Goal: Navigation & Orientation: Find specific page/section

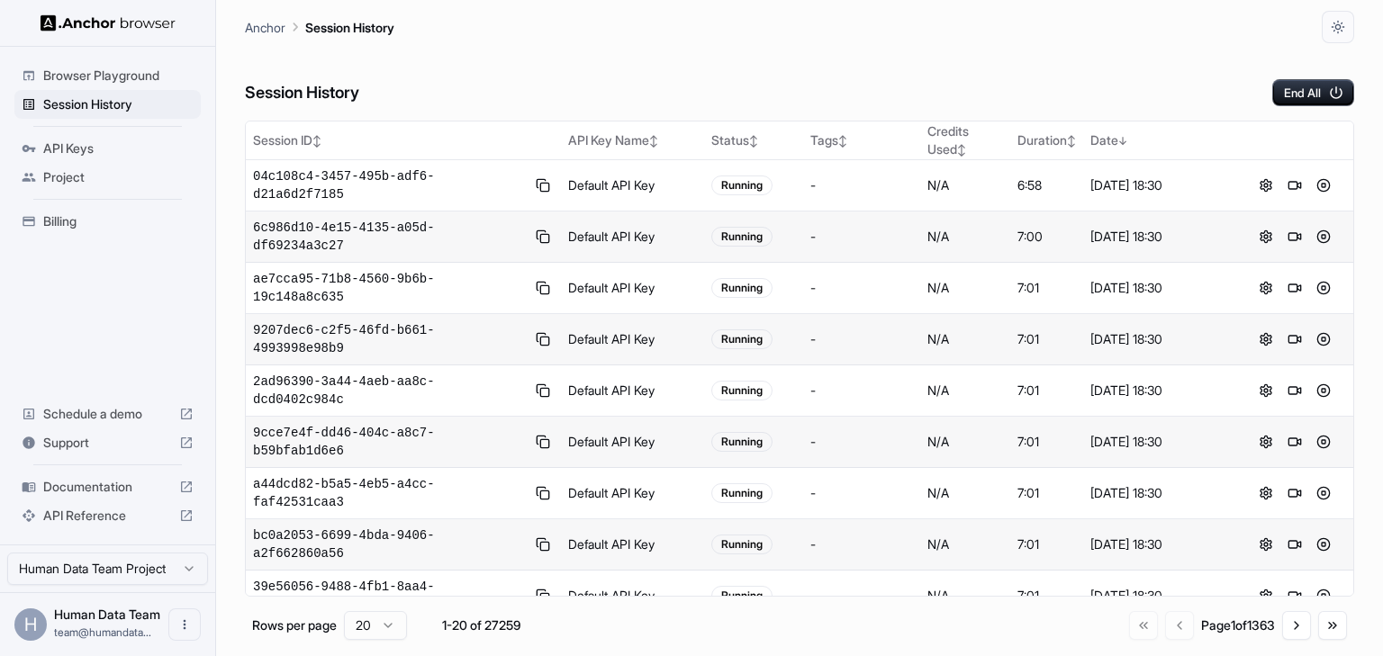
click at [1053, 77] on div "Session History End All" at bounding box center [799, 74] width 1109 height 63
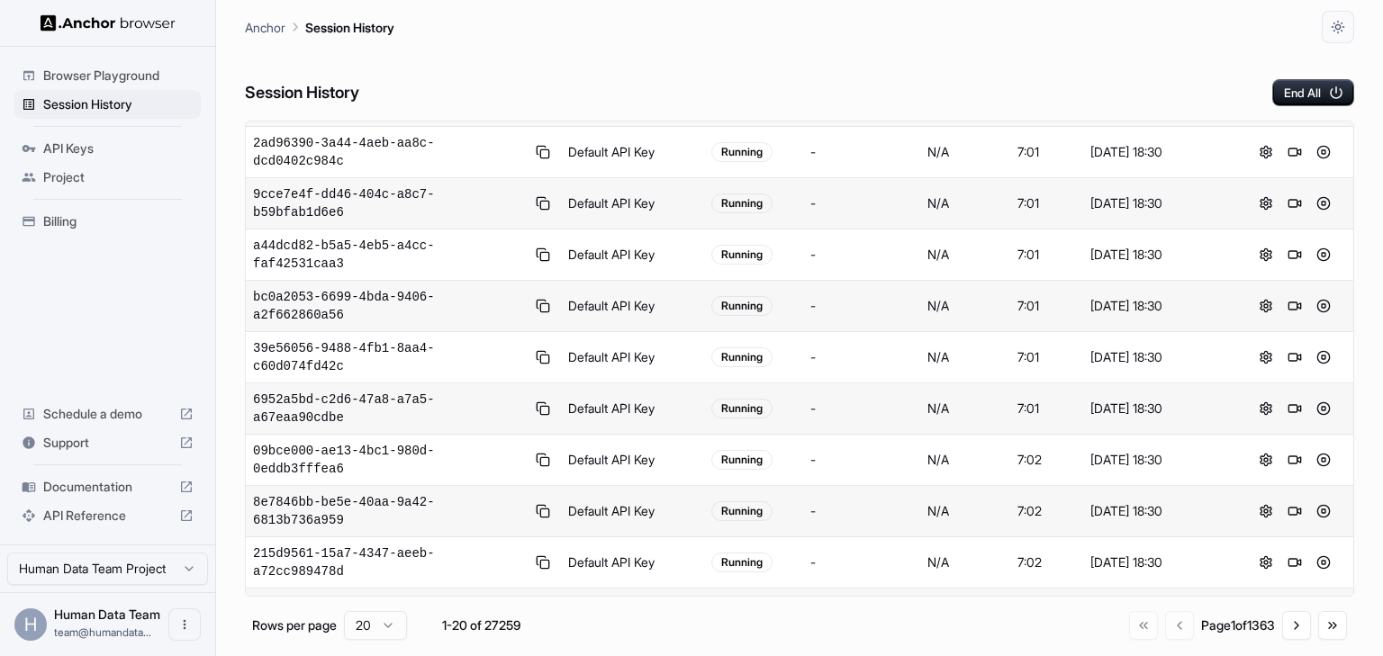
scroll to position [297, 0]
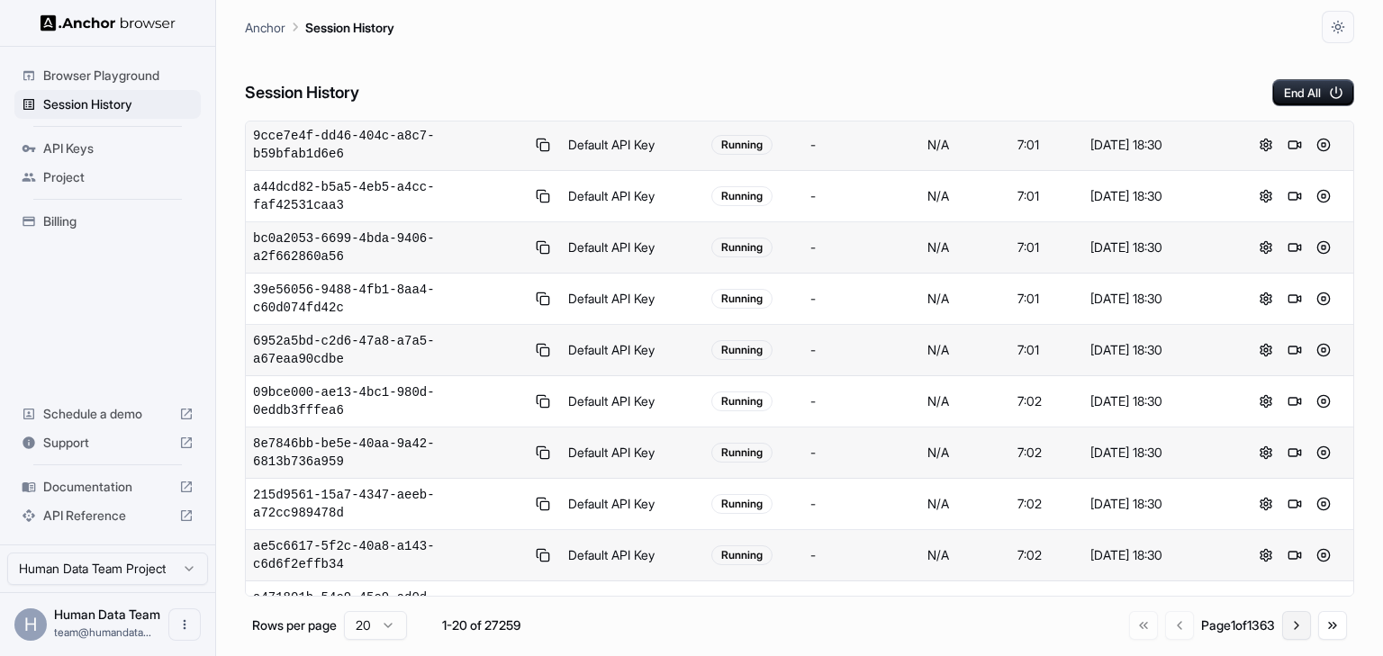
click at [1293, 627] on button "Go to next page" at bounding box center [1296, 625] width 29 height 29
click at [1168, 633] on button "Go to previous page" at bounding box center [1177, 625] width 29 height 29
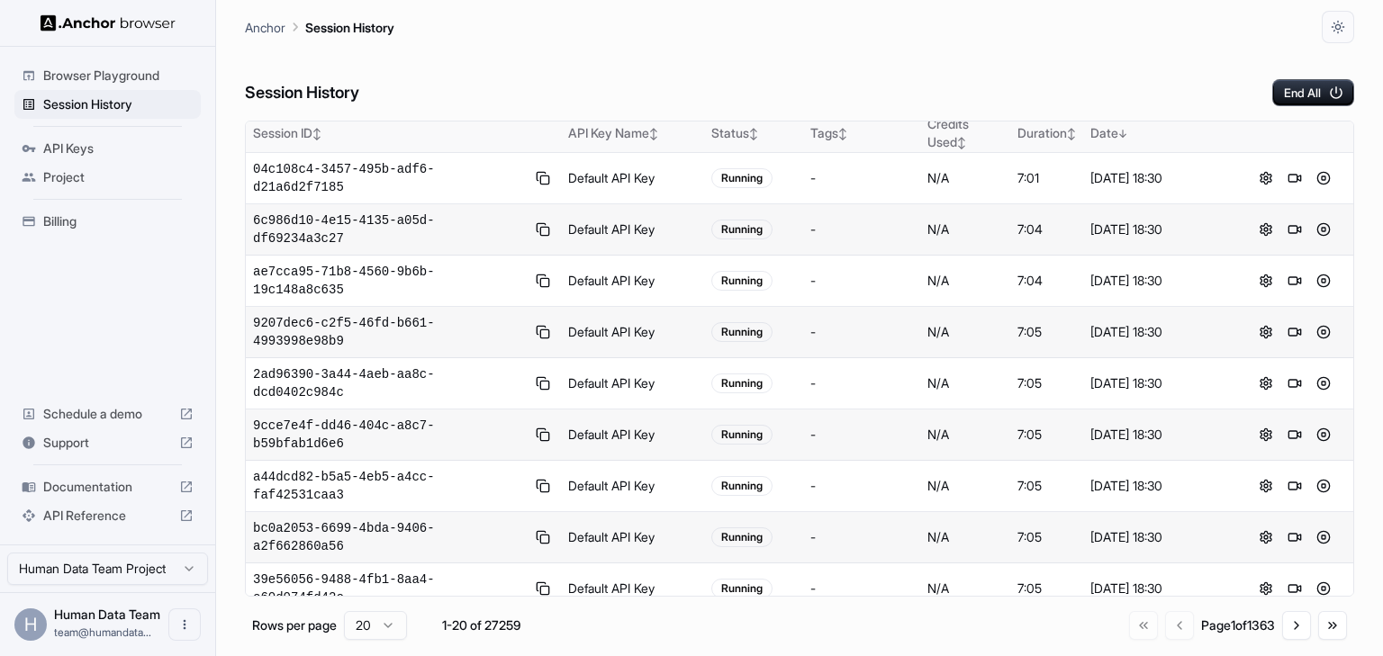
scroll to position [0, 0]
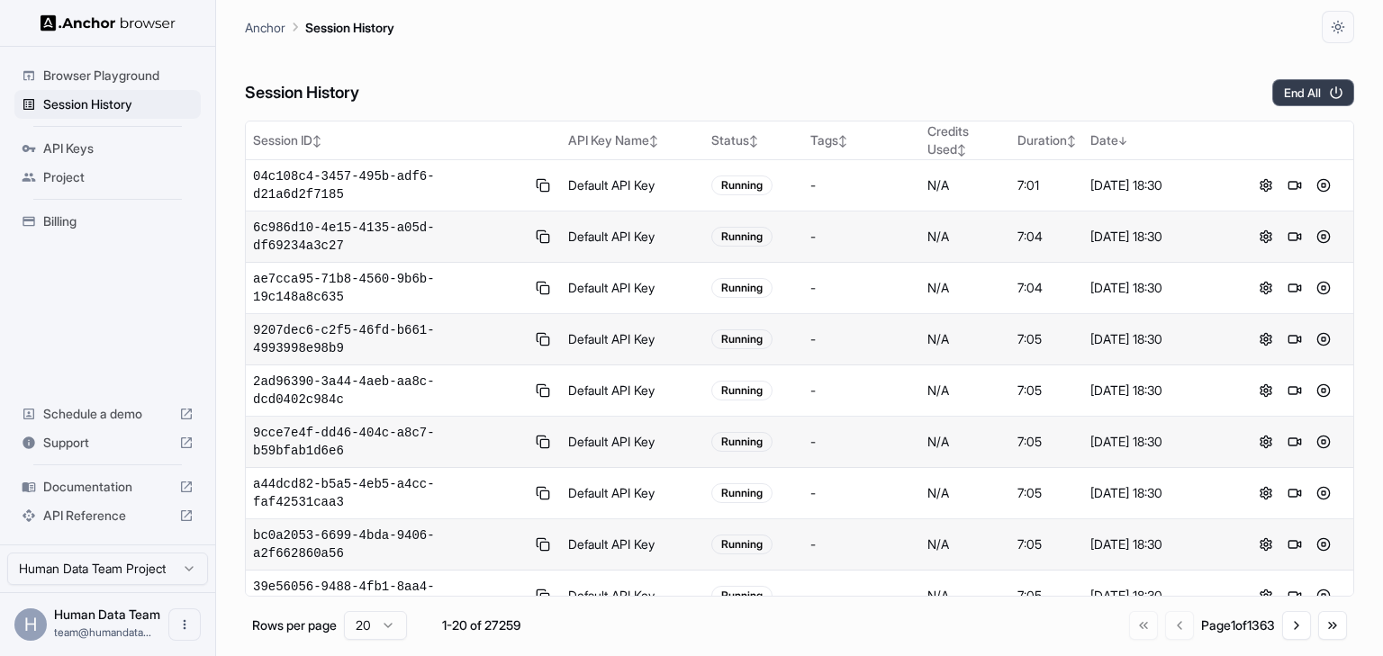
click at [1314, 84] on button "End All" at bounding box center [1313, 92] width 82 height 27
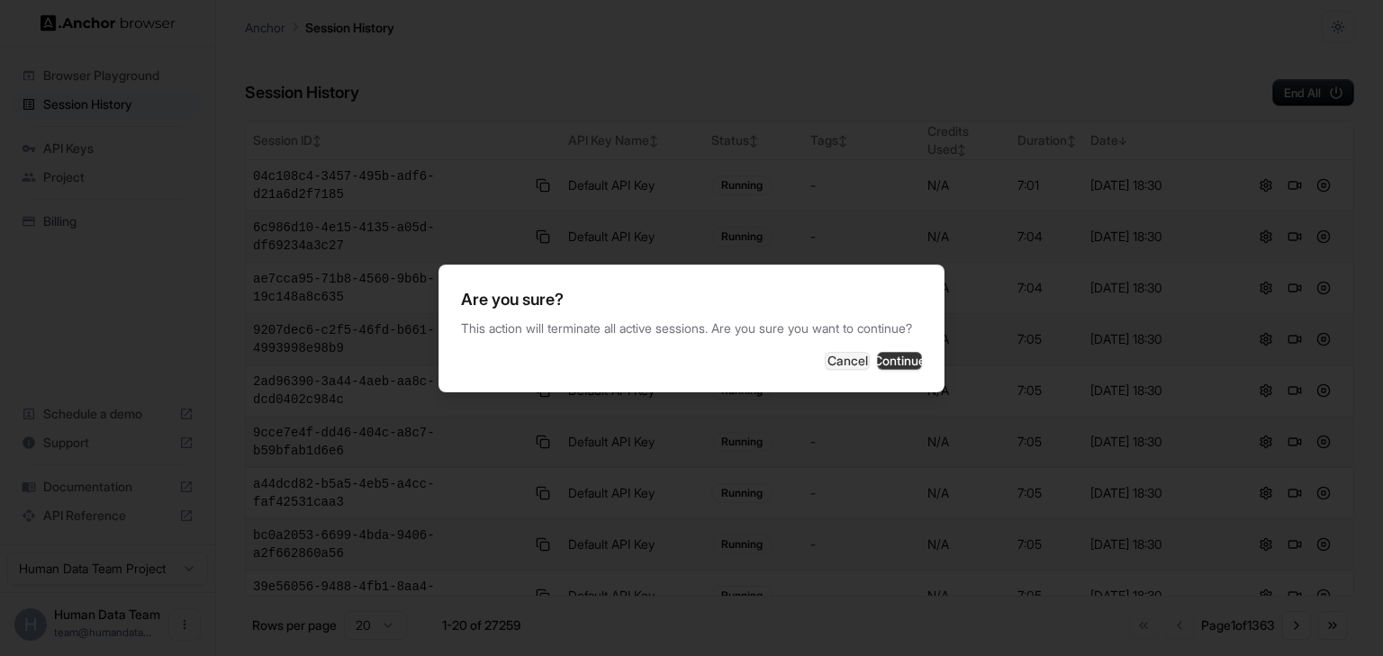
click at [899, 362] on button "Continue" at bounding box center [899, 361] width 45 height 18
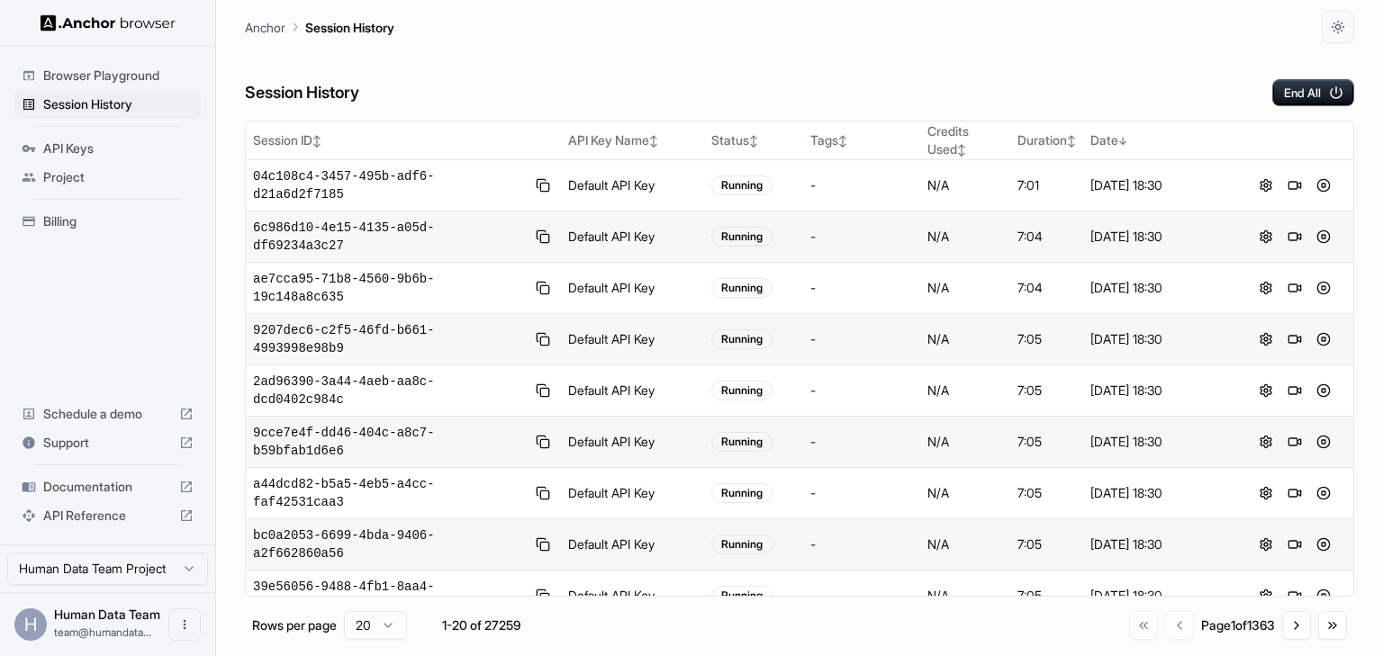
click at [1081, 80] on div "Session History End All" at bounding box center [799, 74] width 1109 height 63
click at [875, 59] on div "Session History End All" at bounding box center [799, 74] width 1109 height 63
click at [957, 94] on div "Session History End All" at bounding box center [799, 74] width 1109 height 63
click at [807, 61] on div "Session History End All" at bounding box center [799, 74] width 1109 height 63
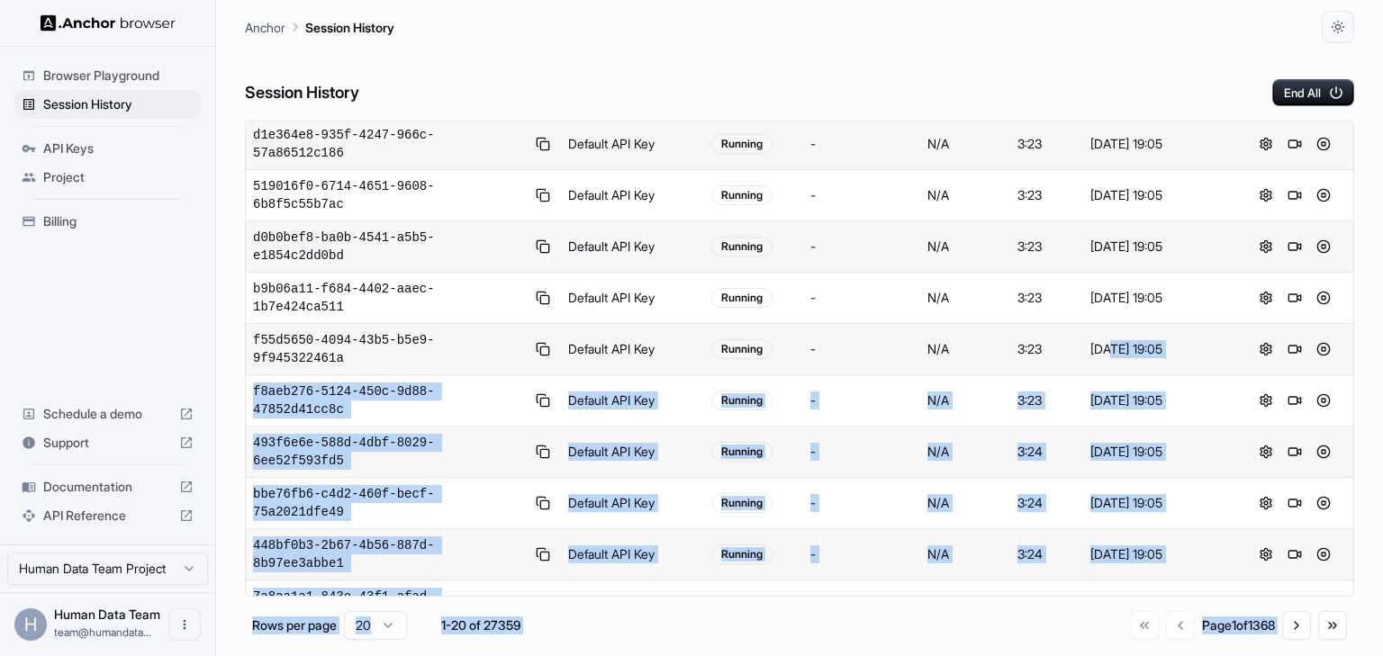
drag, startPoint x: 1109, startPoint y: 504, endPoint x: 1271, endPoint y: 690, distance: 246.3
click at [1271, 656] on html "Browser Playground Session History API Keys Project Billing Schedule a demo Sup…" at bounding box center [691, 328] width 1383 height 656
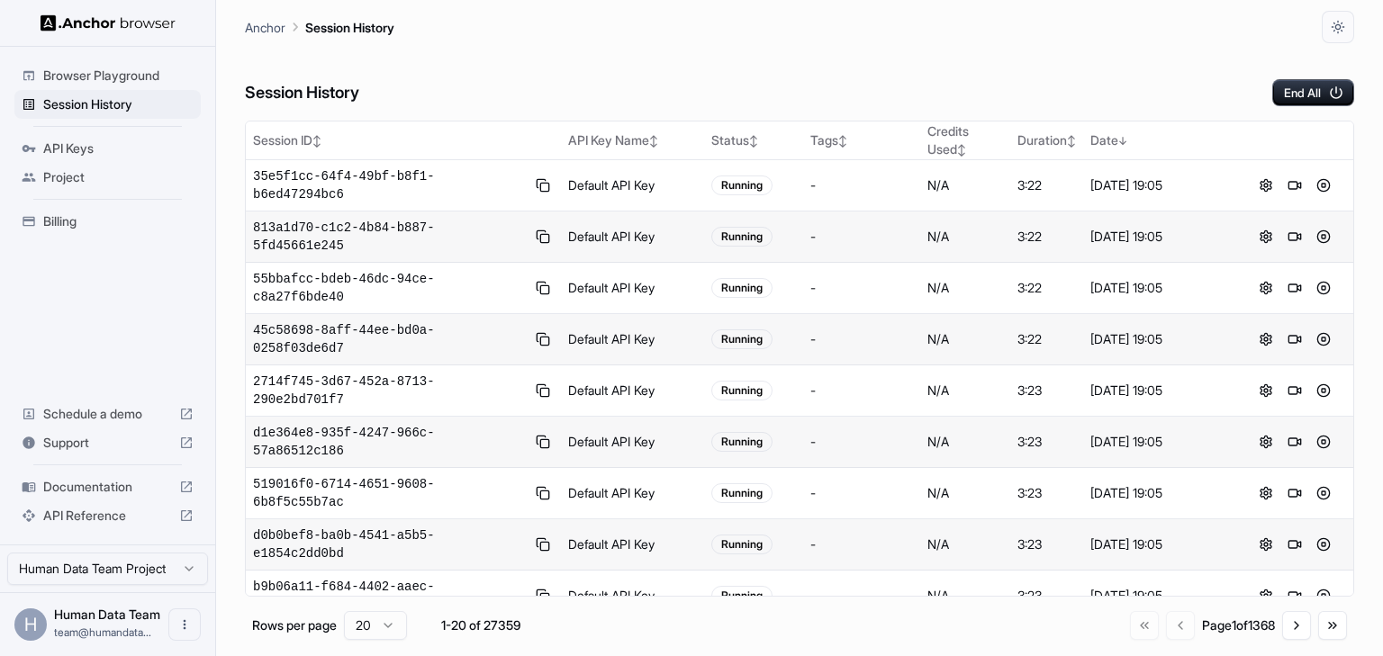
click at [927, 40] on div "Anchor Session History" at bounding box center [799, 21] width 1109 height 43
